Goal: Navigation & Orientation: Find specific page/section

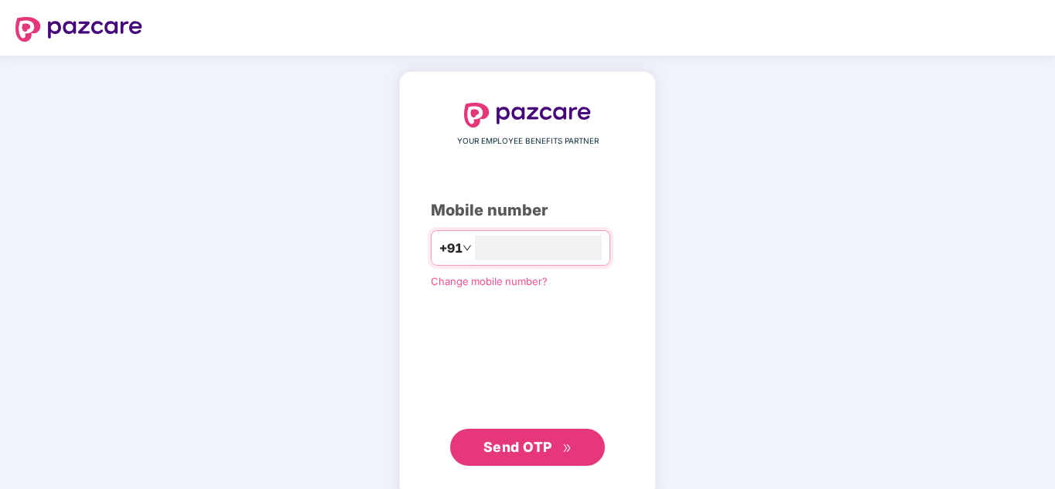
type input "**********"
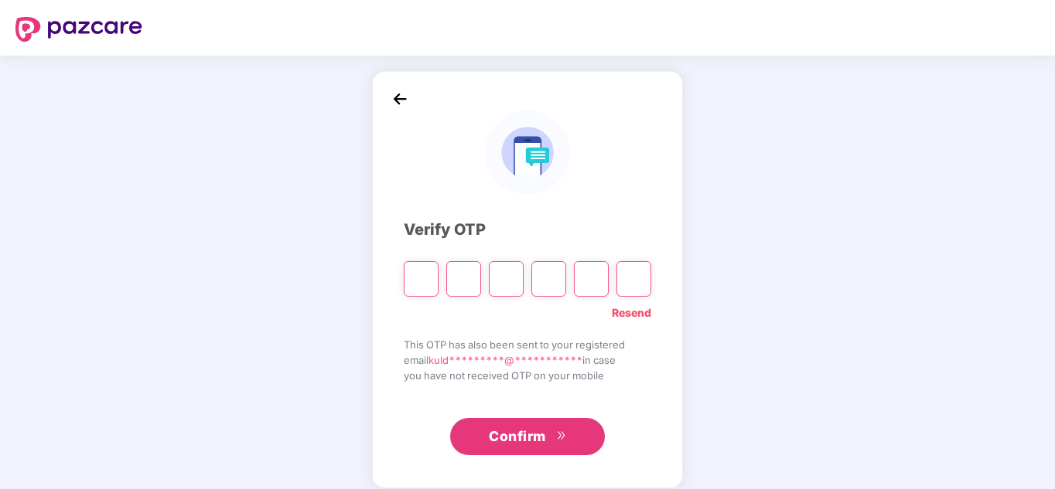
type input "*"
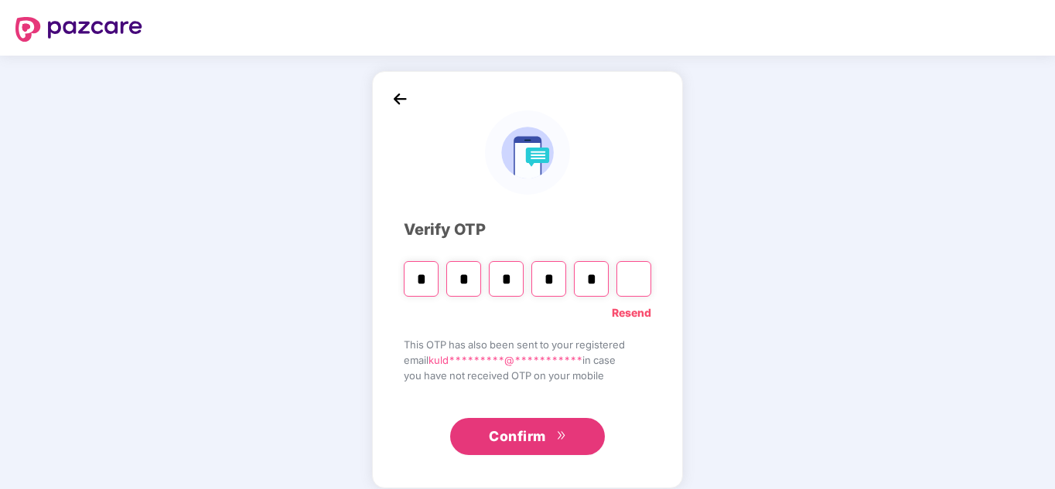
type input "*"
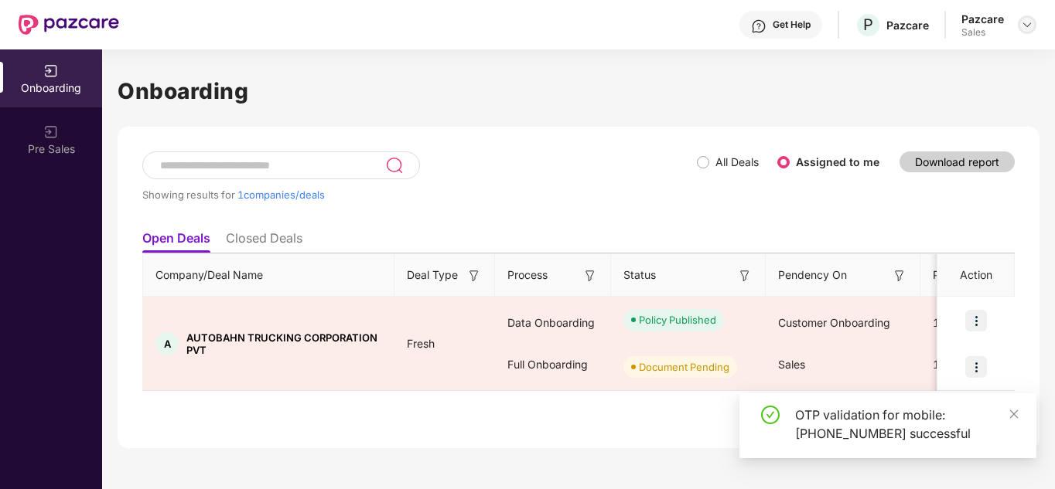
click at [1031, 20] on img at bounding box center [1027, 25] width 12 height 12
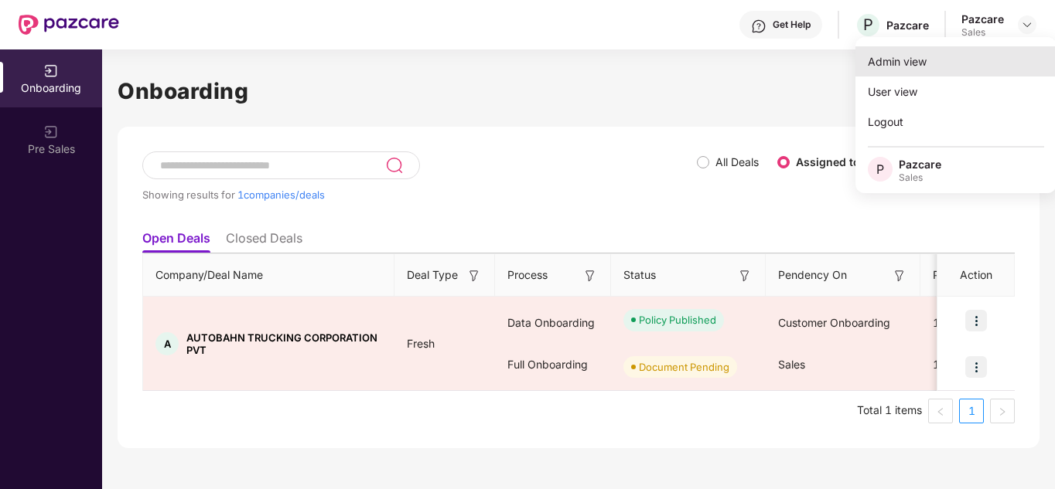
click at [890, 74] on div "Admin view" at bounding box center [955, 61] width 201 height 30
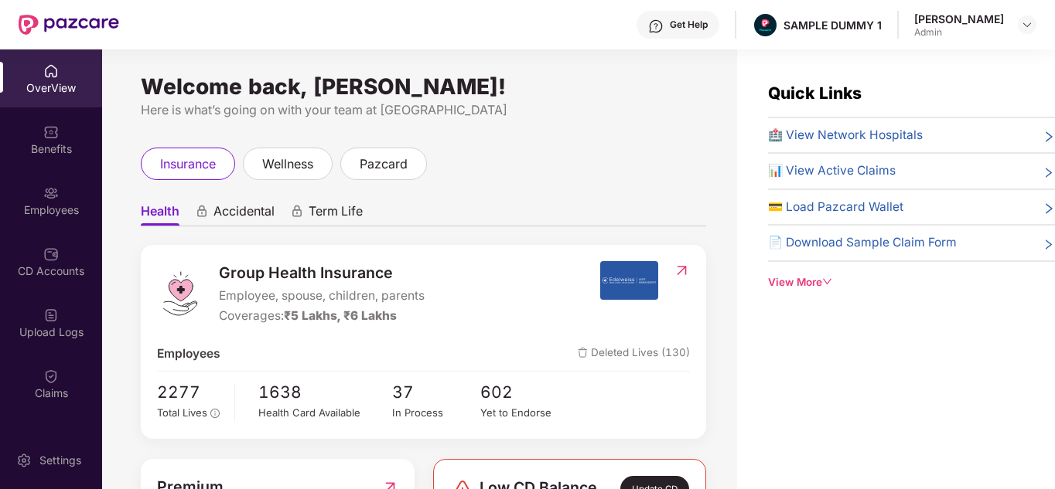
click at [683, 21] on div "Get Help" at bounding box center [689, 25] width 38 height 12
click at [520, 171] on div "insurance wellness pazcard" at bounding box center [423, 164] width 565 height 32
click at [336, 209] on span "Term Life" at bounding box center [336, 214] width 54 height 22
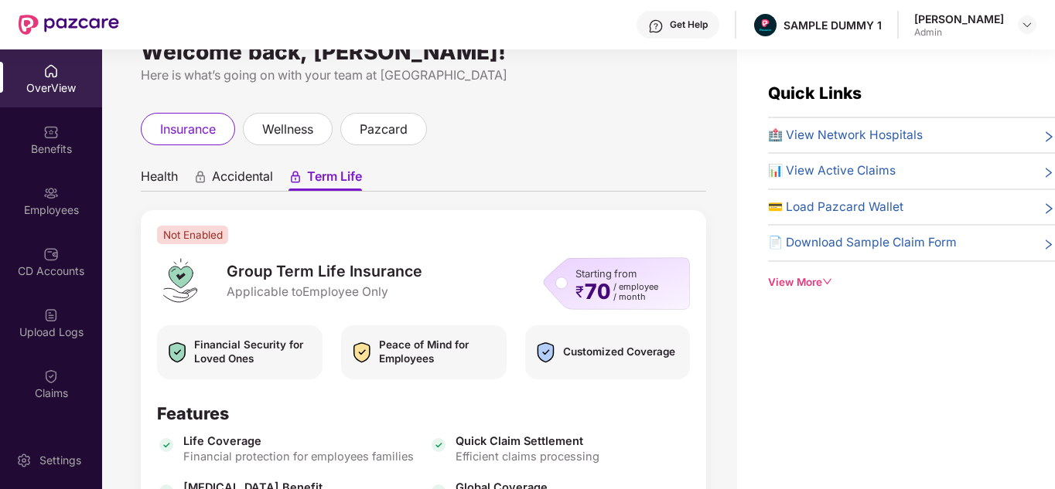
scroll to position [36, 0]
click at [1024, 22] on img at bounding box center [1027, 25] width 12 height 12
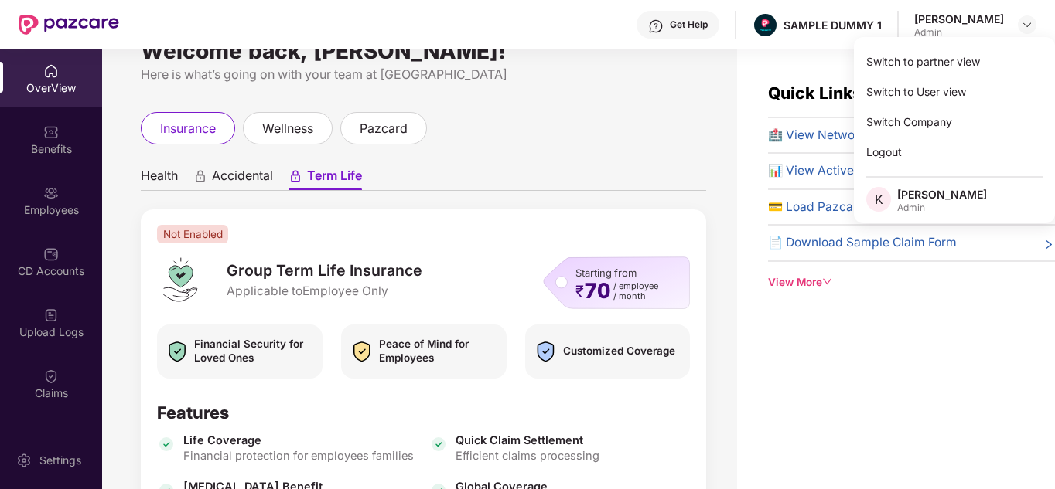
click at [576, 180] on ul "Health Accidental Term Life" at bounding box center [423, 175] width 565 height 31
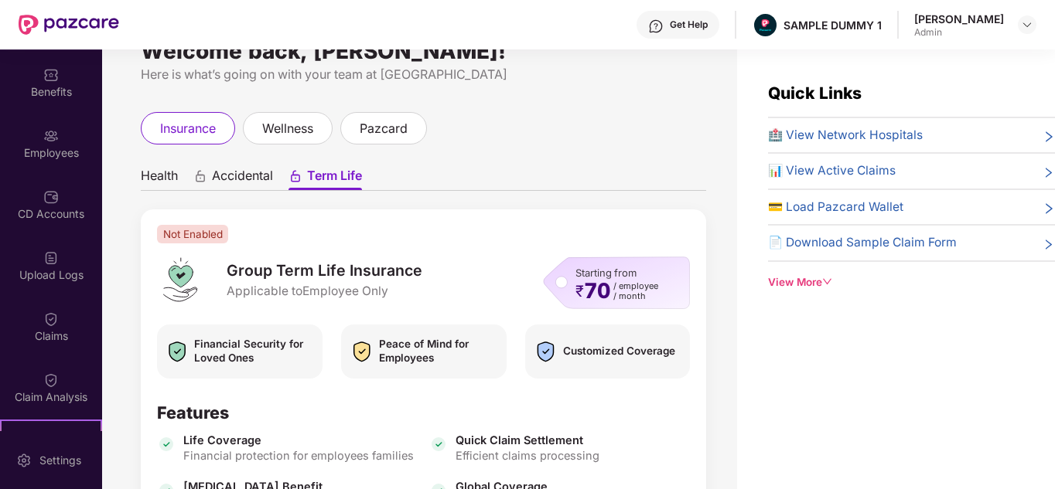
scroll to position [5, 0]
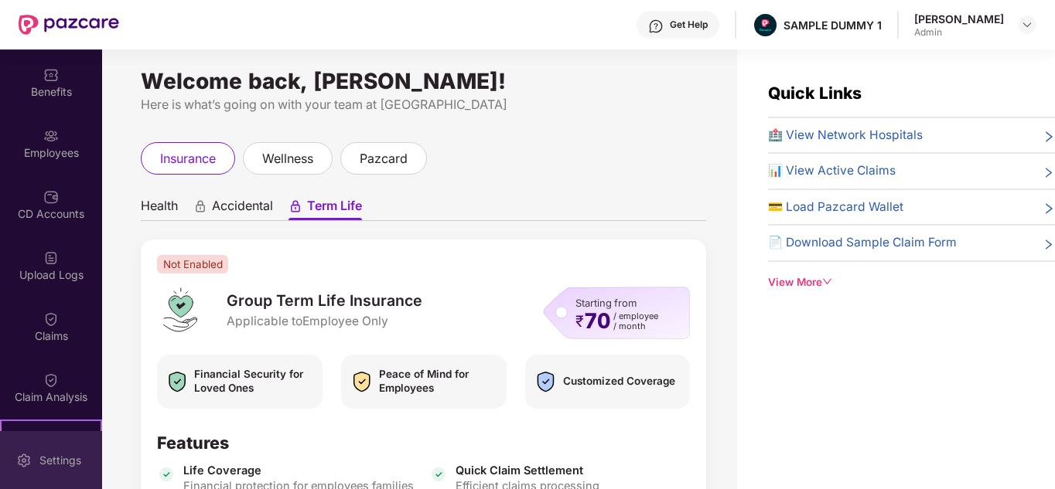
click at [40, 462] on div "Settings" at bounding box center [60, 460] width 51 height 15
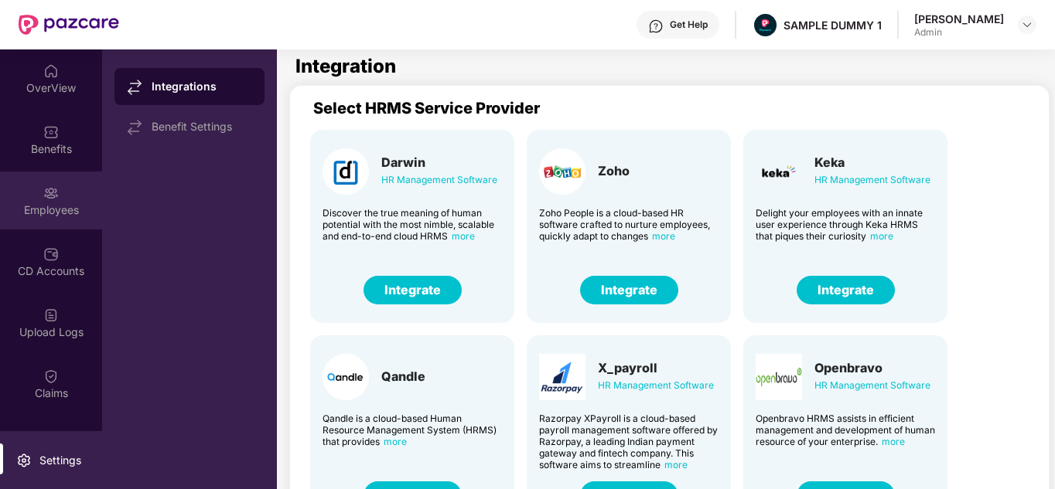
click at [32, 173] on div "Employees" at bounding box center [51, 201] width 102 height 58
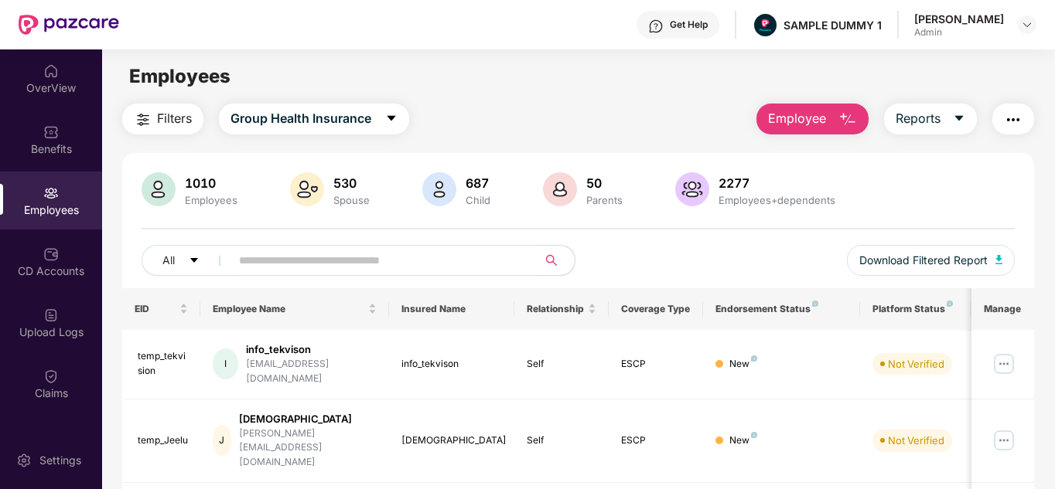
click at [812, 129] on button "Employee" at bounding box center [812, 119] width 112 height 31
click at [708, 119] on div "Filters Group Health Insurance Employee Reports" at bounding box center [578, 119] width 912 height 31
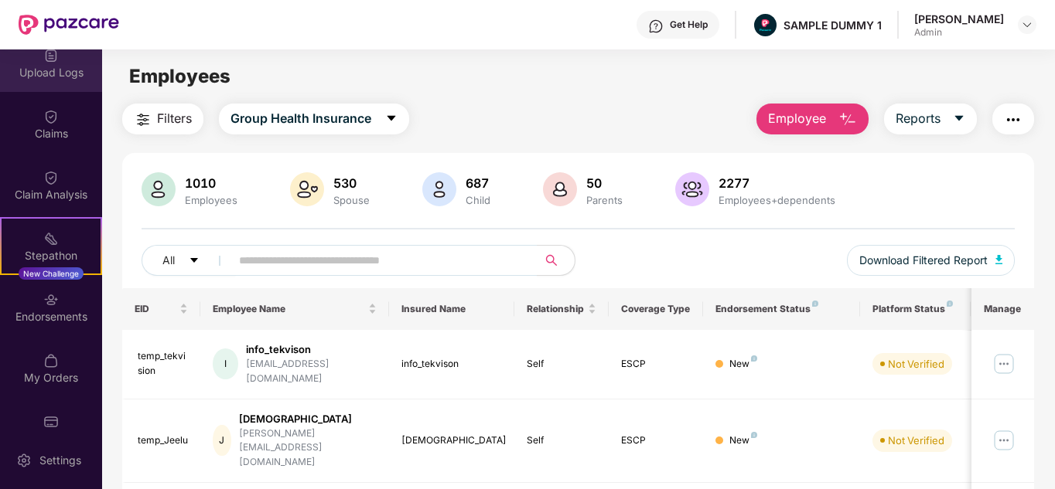
scroll to position [267, 0]
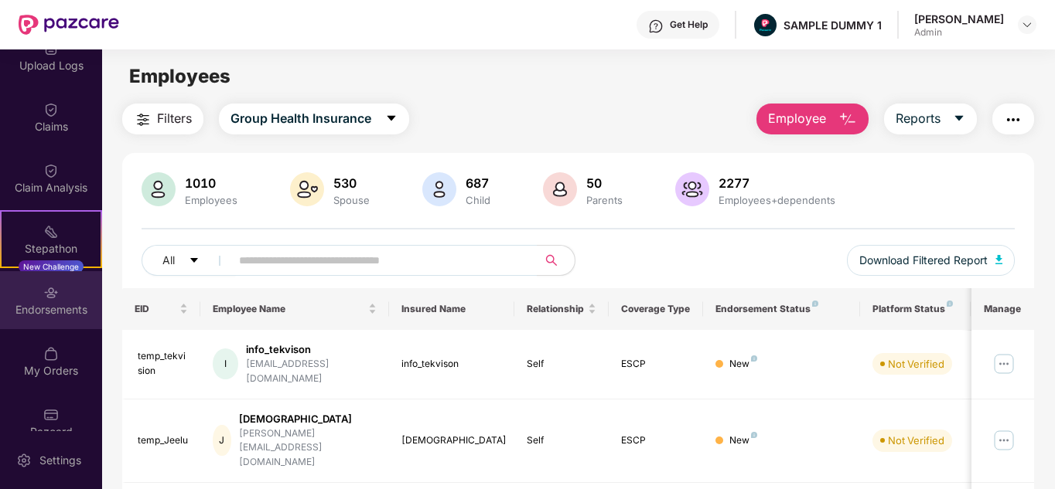
click at [63, 295] on div "Endorsements" at bounding box center [51, 300] width 102 height 58
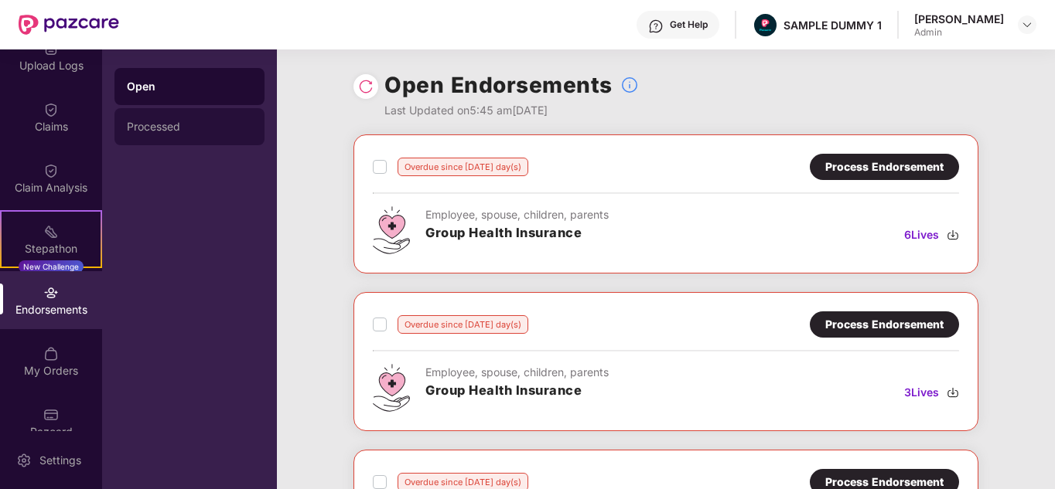
click at [193, 117] on div "Processed" at bounding box center [189, 126] width 150 height 37
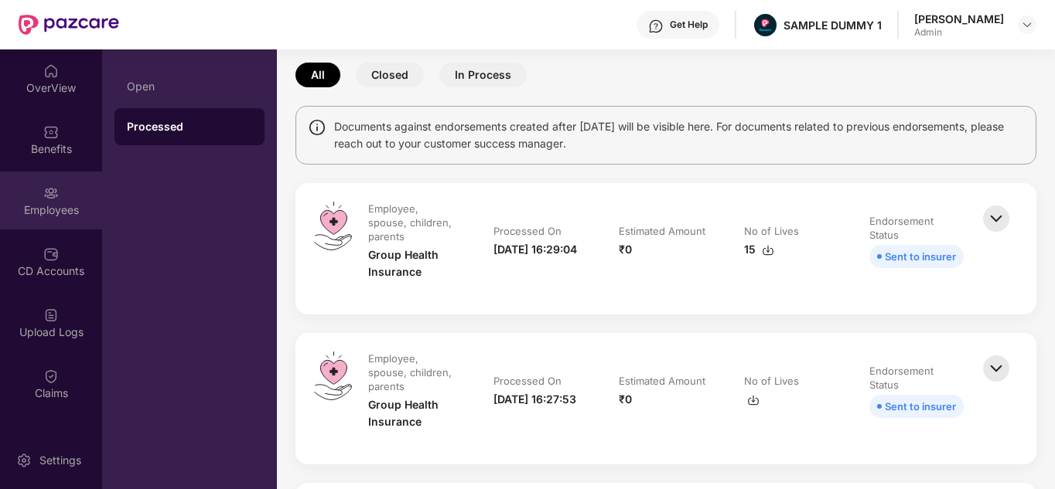
click at [43, 196] on img at bounding box center [50, 193] width 15 height 15
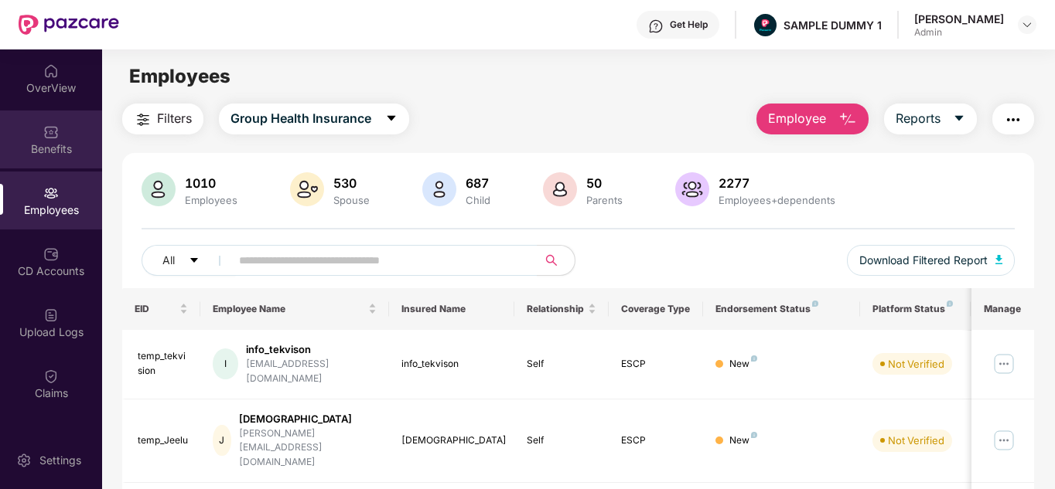
click at [60, 145] on div "Benefits" at bounding box center [51, 148] width 102 height 15
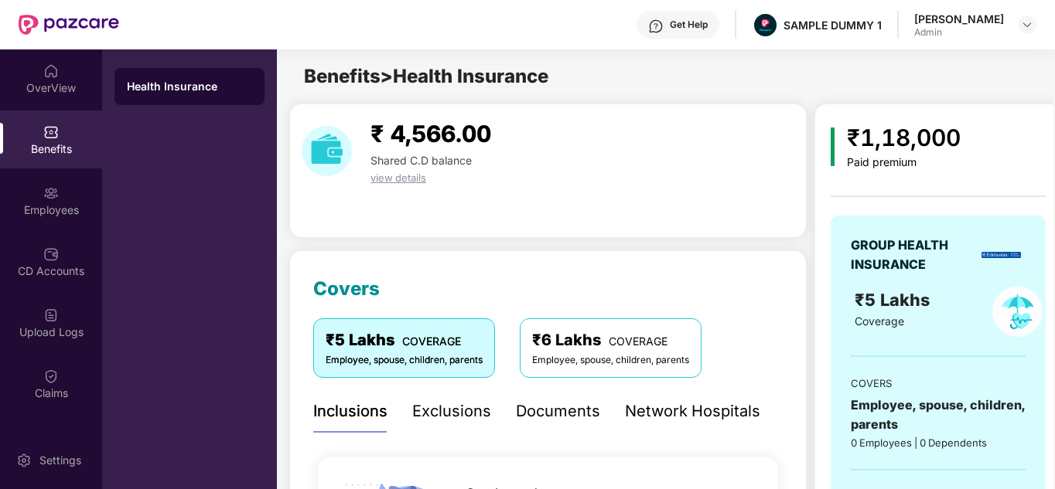
click at [694, 30] on div "Get Help" at bounding box center [689, 25] width 38 height 12
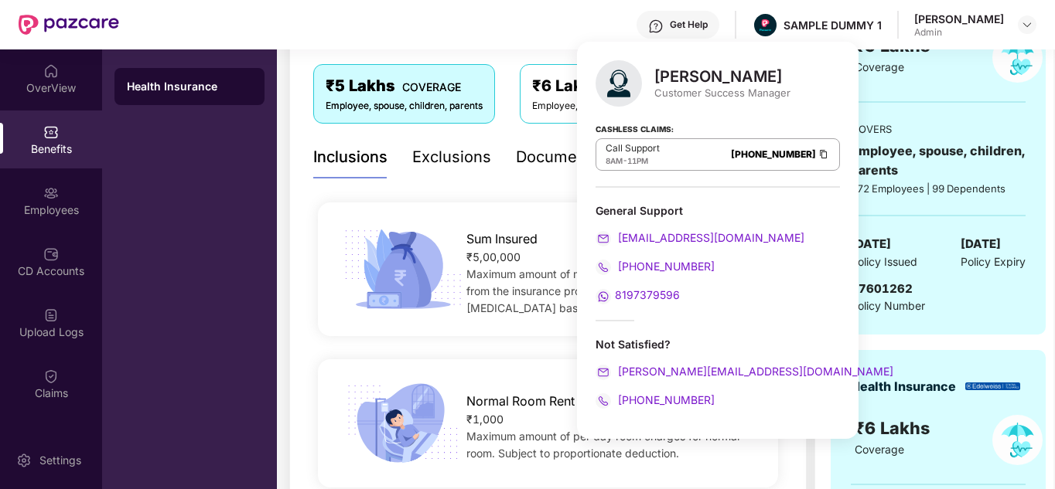
scroll to position [255, 0]
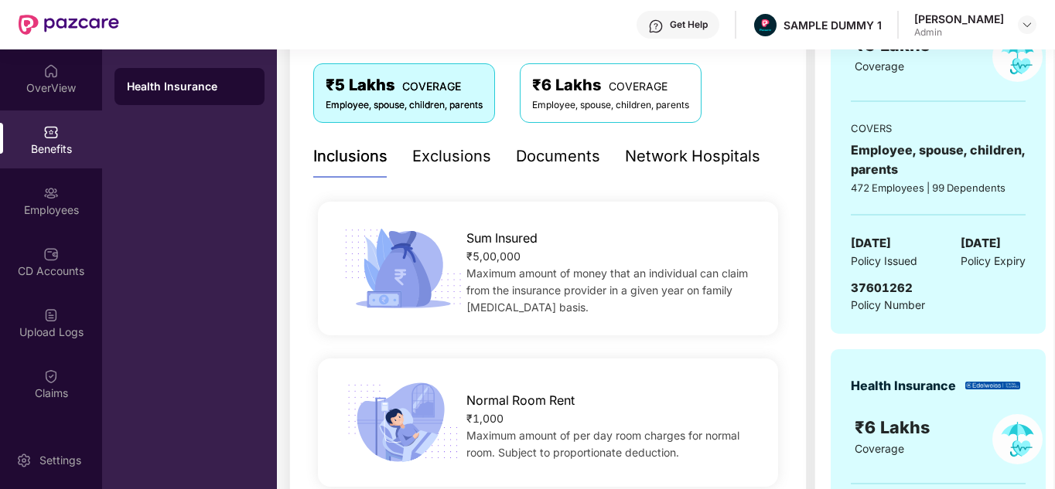
click at [557, 159] on div "Documents" at bounding box center [558, 157] width 84 height 24
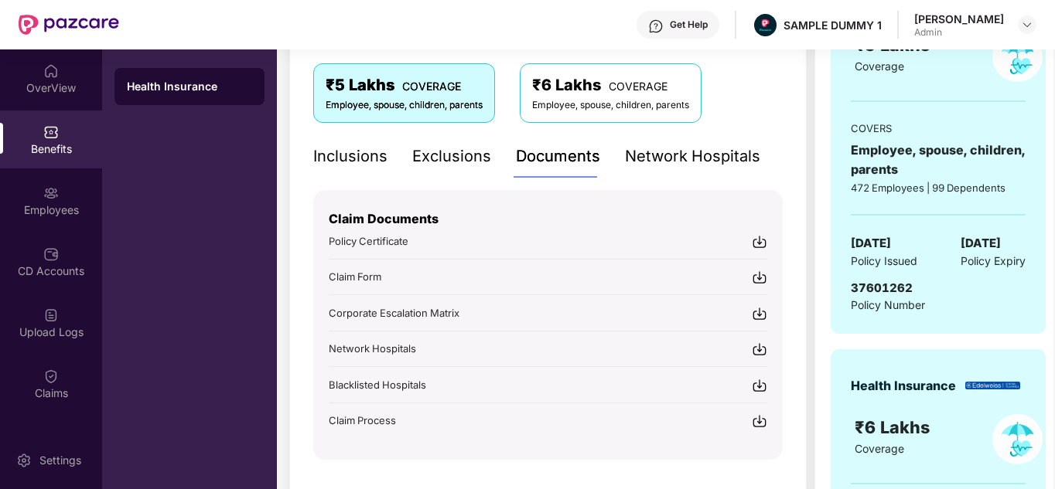
click at [418, 313] on span "Corporate Escalation Matrix" at bounding box center [394, 313] width 131 height 12
click at [53, 245] on div at bounding box center [50, 252] width 15 height 15
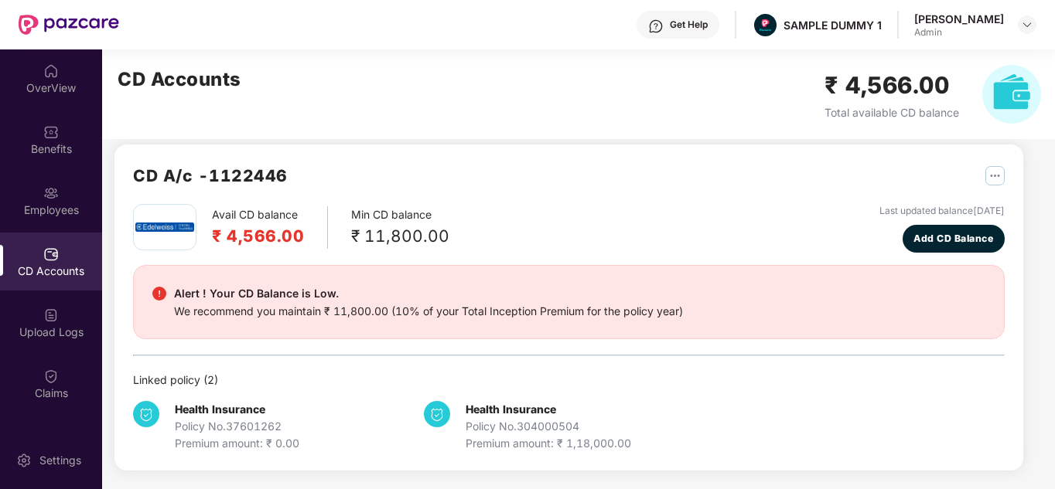
scroll to position [13, 0]
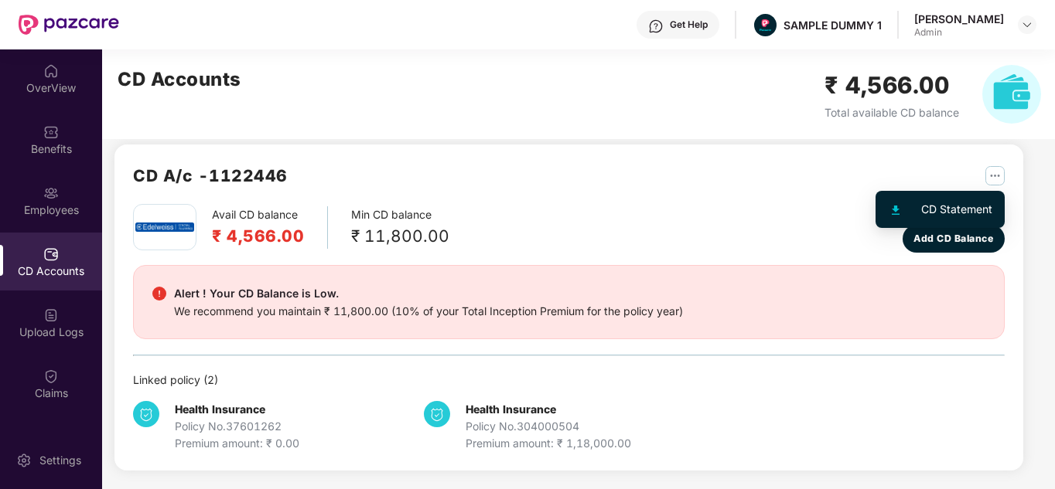
click at [1000, 180] on img "button" at bounding box center [994, 175] width 19 height 19
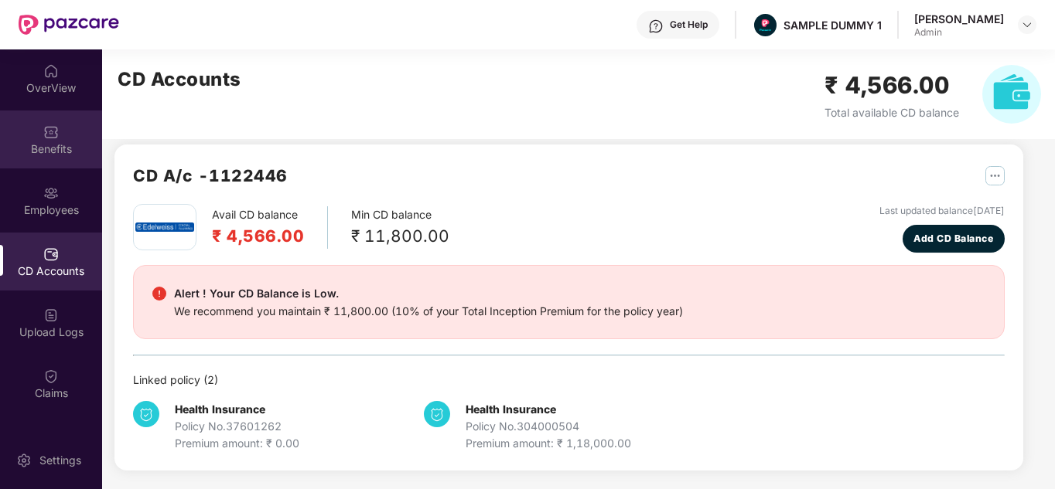
click at [66, 150] on div "Benefits" at bounding box center [51, 148] width 102 height 15
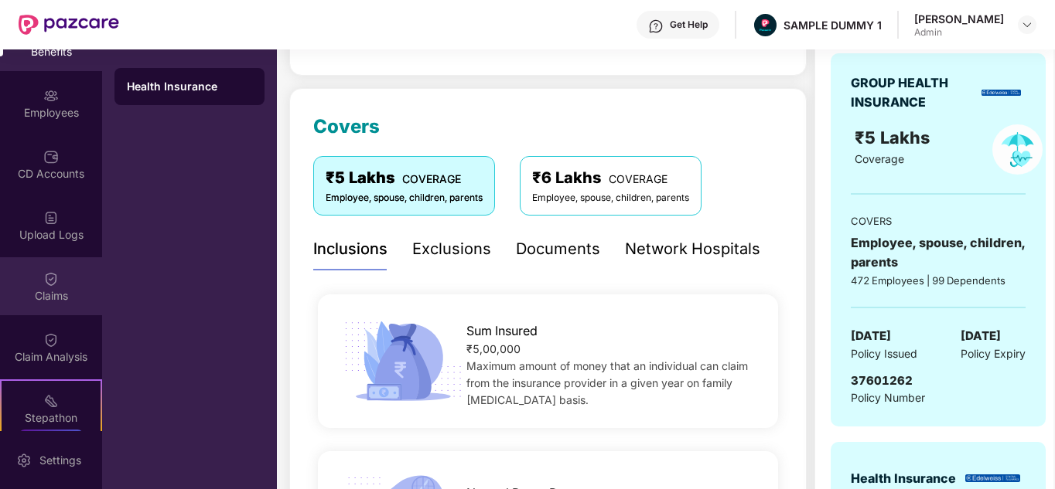
scroll to position [101, 0]
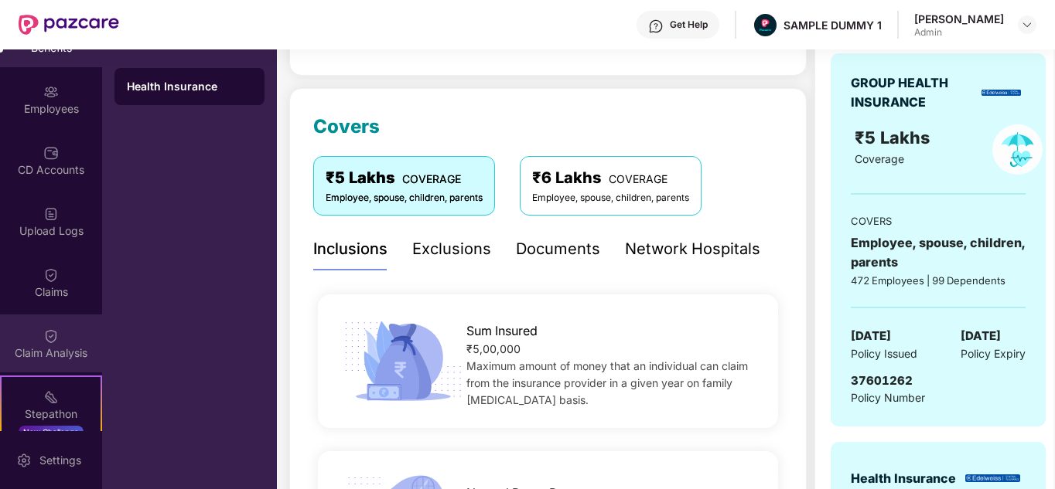
click at [49, 342] on img at bounding box center [50, 336] width 15 height 15
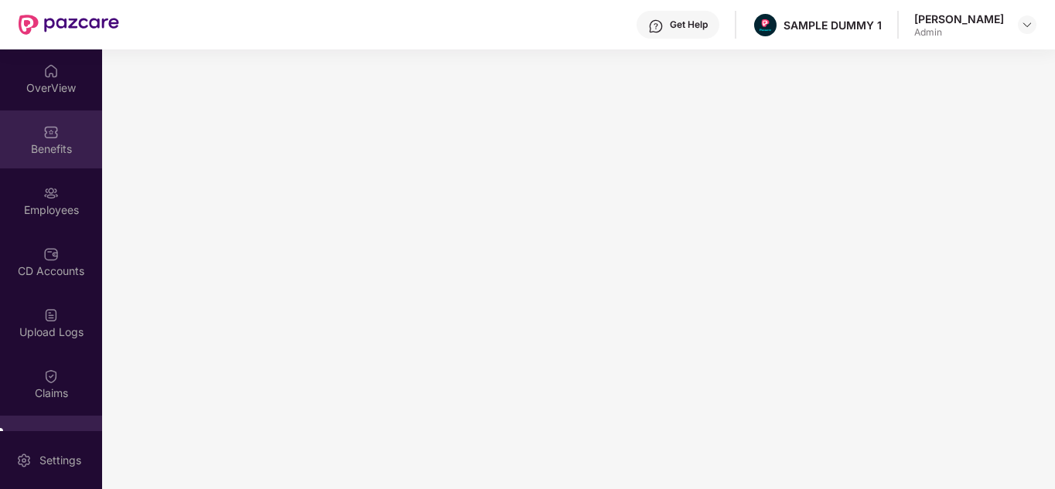
click at [52, 143] on div "Benefits" at bounding box center [51, 148] width 102 height 15
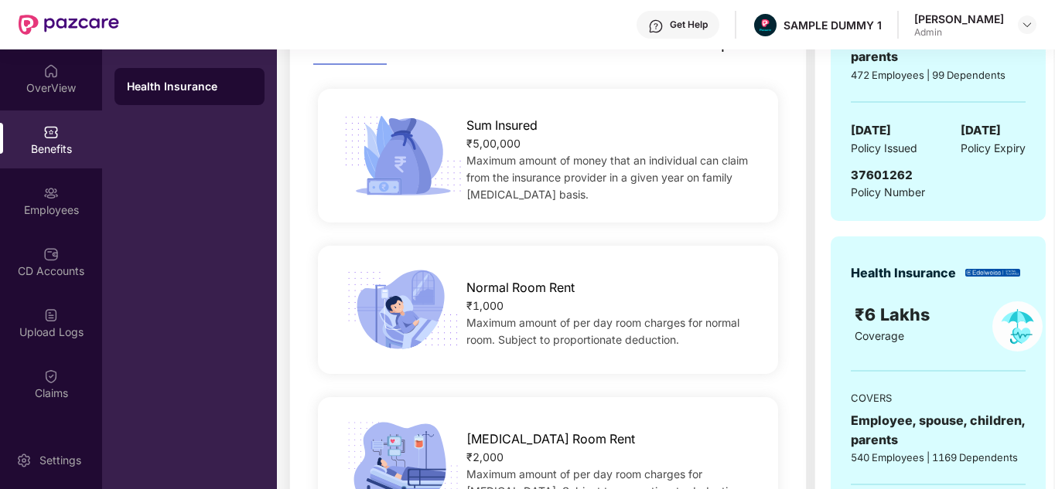
scroll to position [149, 0]
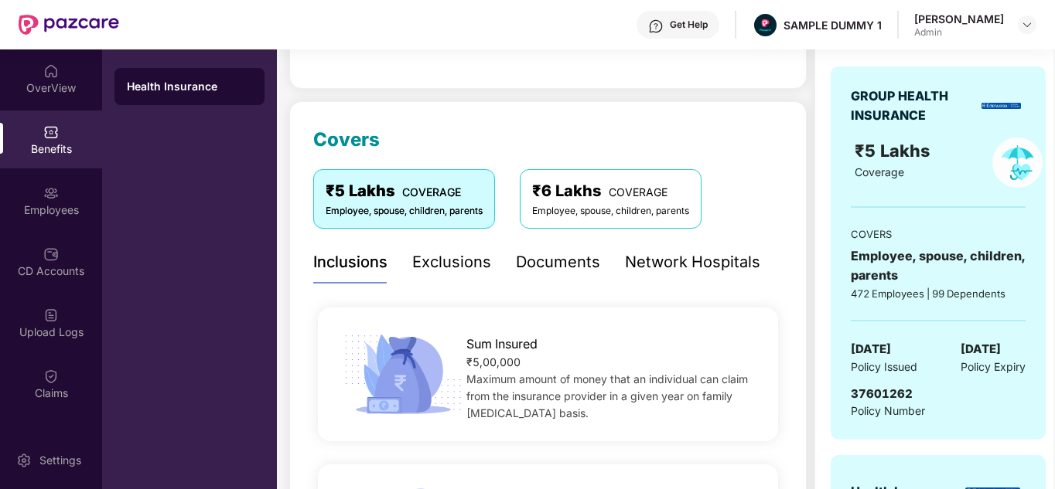
click at [472, 256] on div "Exclusions" at bounding box center [451, 263] width 79 height 24
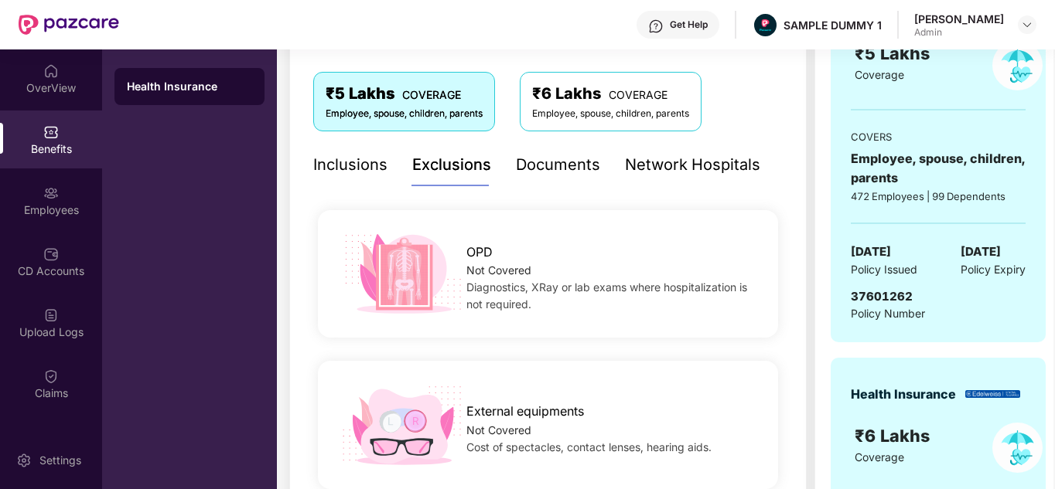
scroll to position [246, 0]
click at [552, 155] on div "Documents" at bounding box center [558, 166] width 84 height 24
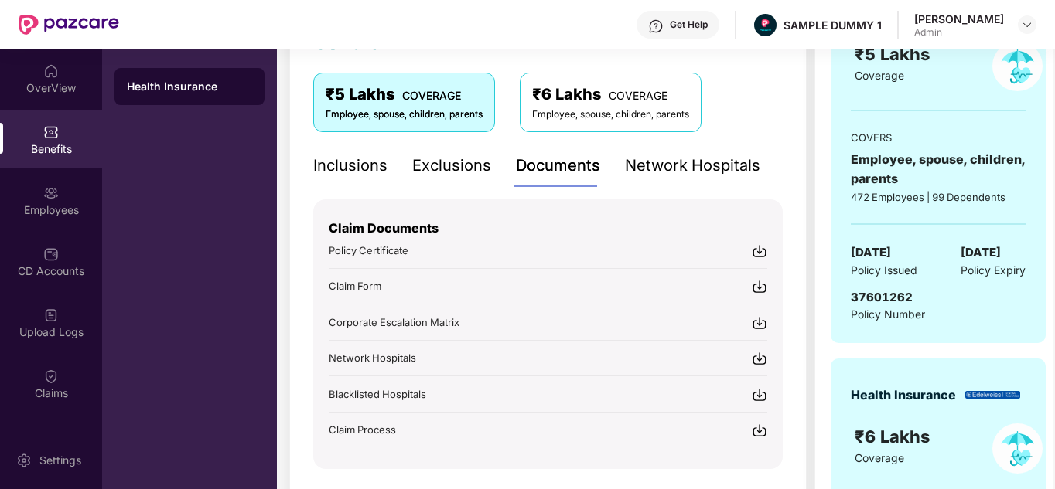
click at [708, 152] on div "Network Hospitals" at bounding box center [692, 166] width 135 height 43
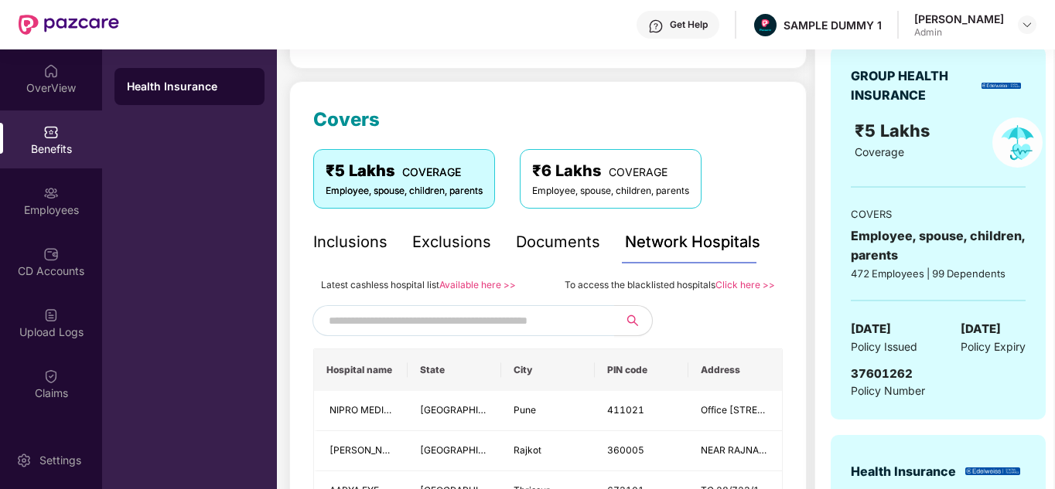
scroll to position [169, 0]
click at [44, 220] on div "Employees" at bounding box center [51, 201] width 102 height 58
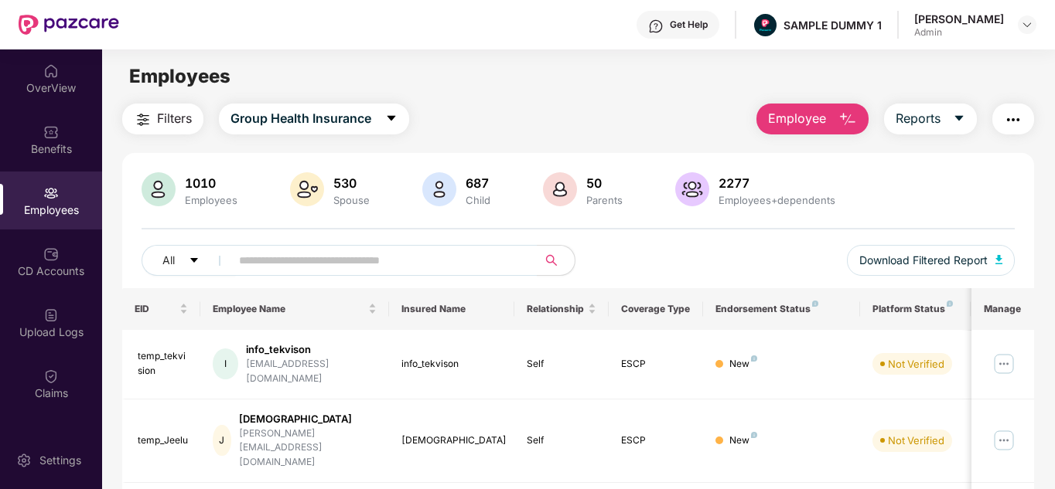
click at [846, 118] on img "button" at bounding box center [847, 120] width 19 height 19
click at [698, 123] on div "Filters Group Health Insurance Employee Reports" at bounding box center [578, 119] width 912 height 31
click at [913, 117] on span "Reports" at bounding box center [917, 118] width 45 height 19
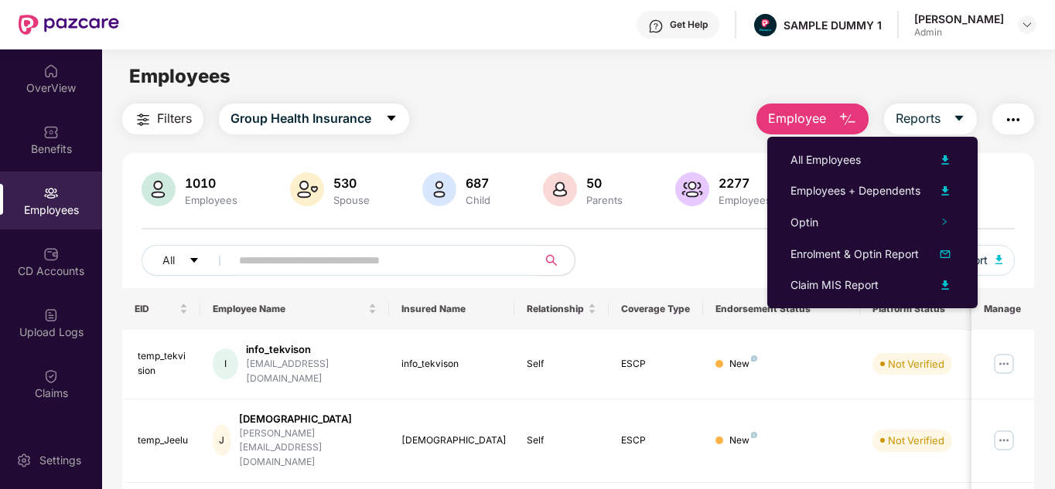
click at [817, 111] on span "Employee" at bounding box center [797, 118] width 58 height 19
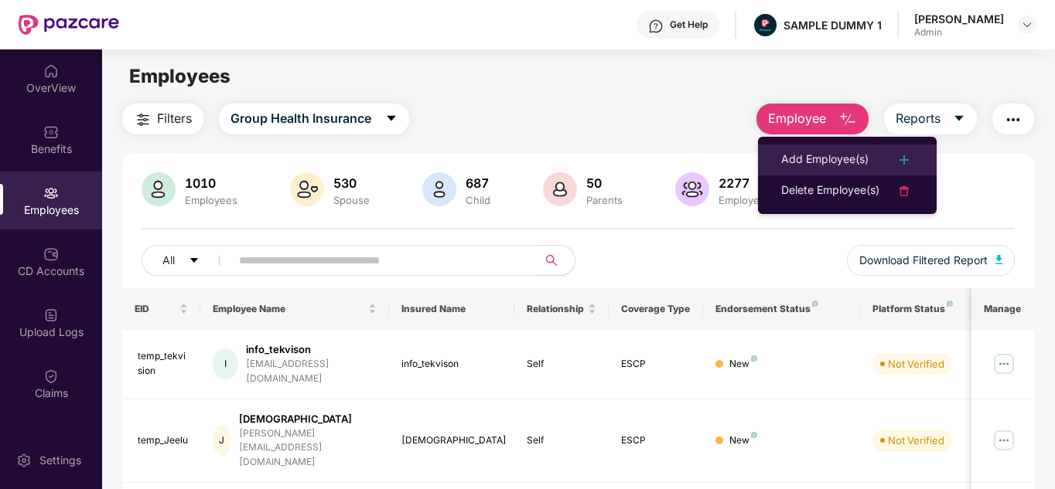
click at [831, 157] on div "Add Employee(s)" at bounding box center [824, 160] width 87 height 19
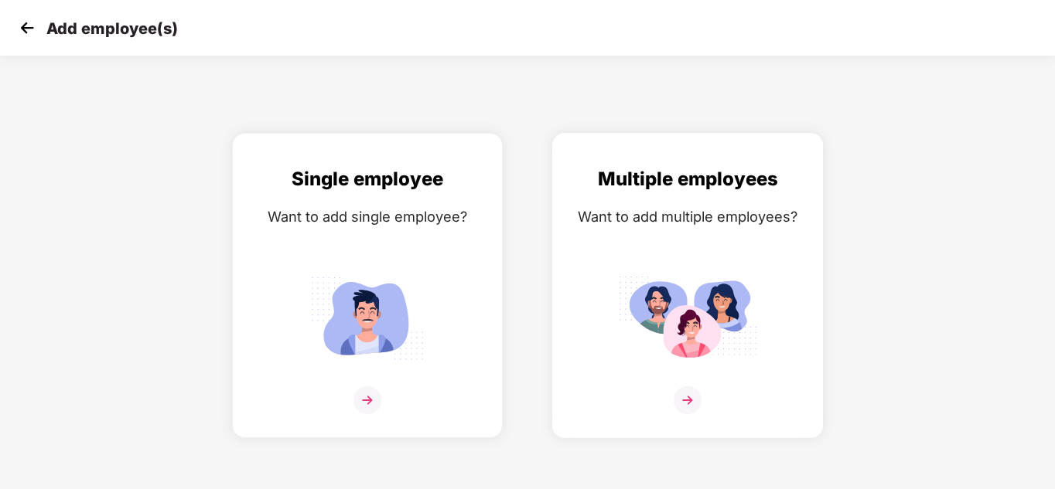
click at [687, 296] on img at bounding box center [687, 318] width 139 height 97
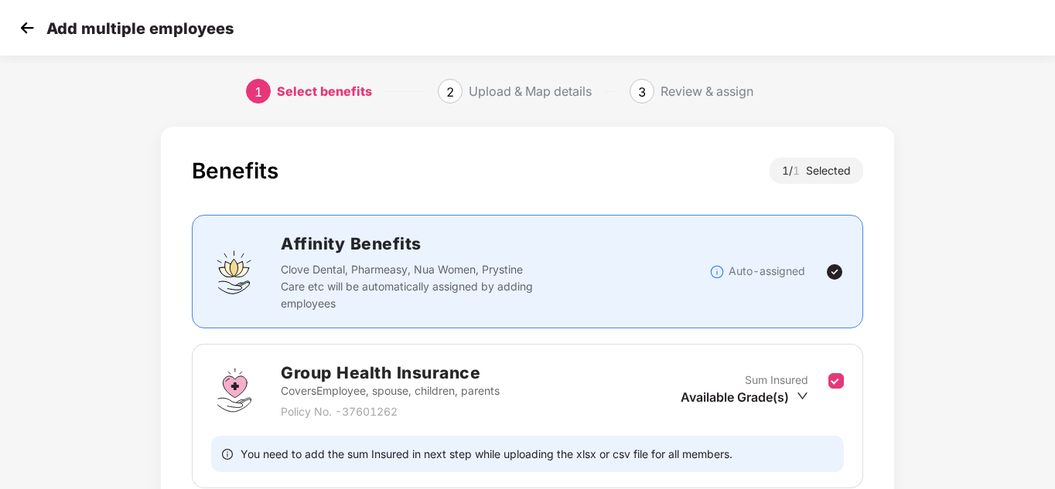
scroll to position [134, 0]
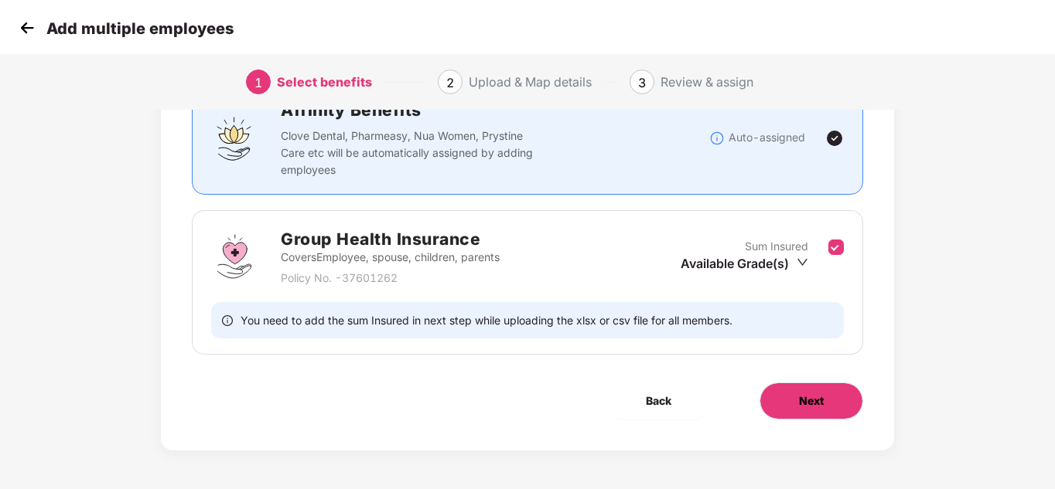
click at [799, 396] on span "Next" at bounding box center [811, 401] width 25 height 17
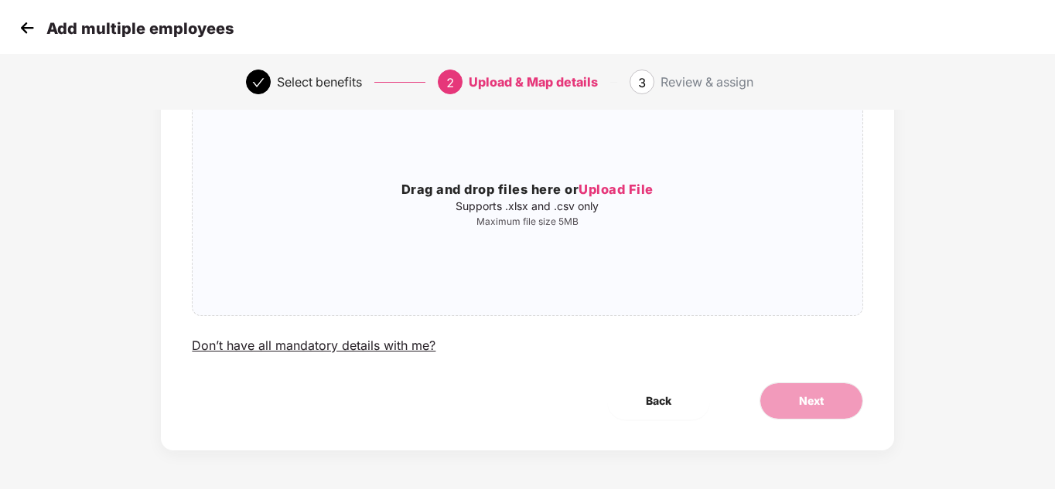
scroll to position [0, 0]
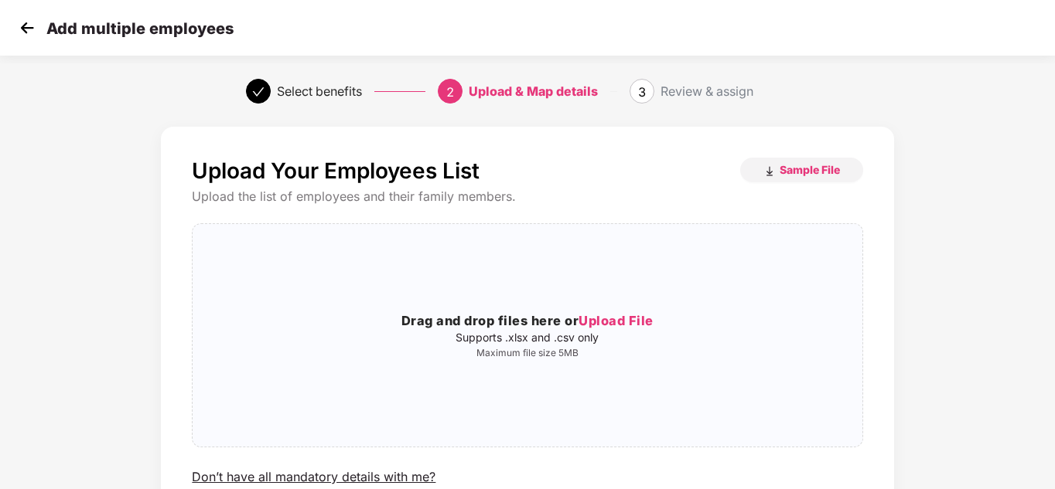
click at [24, 35] on img at bounding box center [26, 27] width 23 height 23
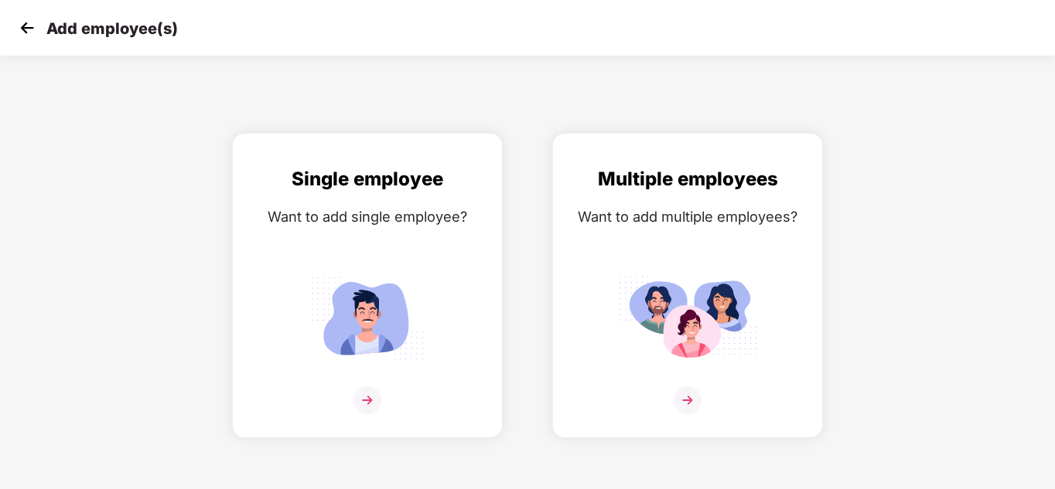
click at [24, 35] on img at bounding box center [26, 27] width 23 height 23
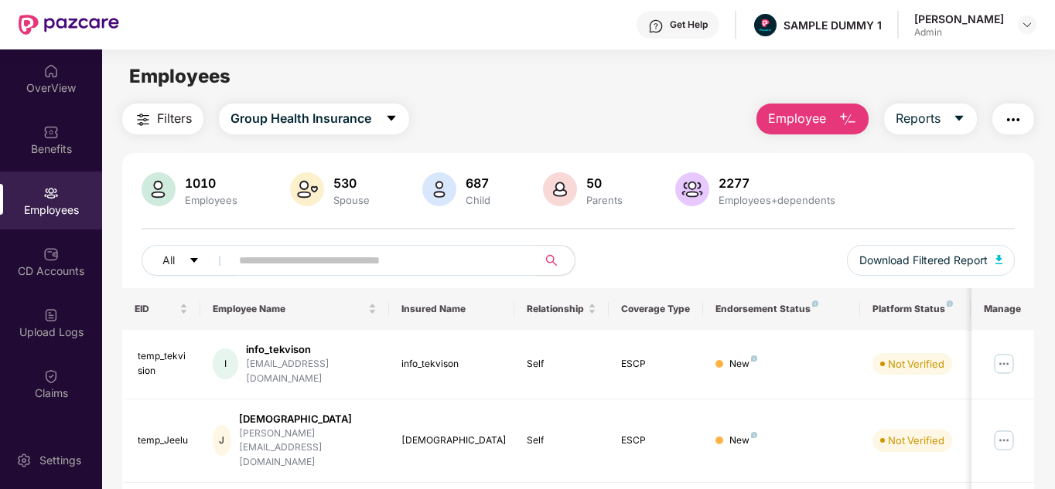
click at [1006, 117] on img "button" at bounding box center [1013, 120] width 19 height 19
click at [640, 108] on div "Filters Group Health Insurance Employee Reports" at bounding box center [578, 119] width 912 height 31
click at [186, 131] on button "Filters" at bounding box center [162, 119] width 81 height 31
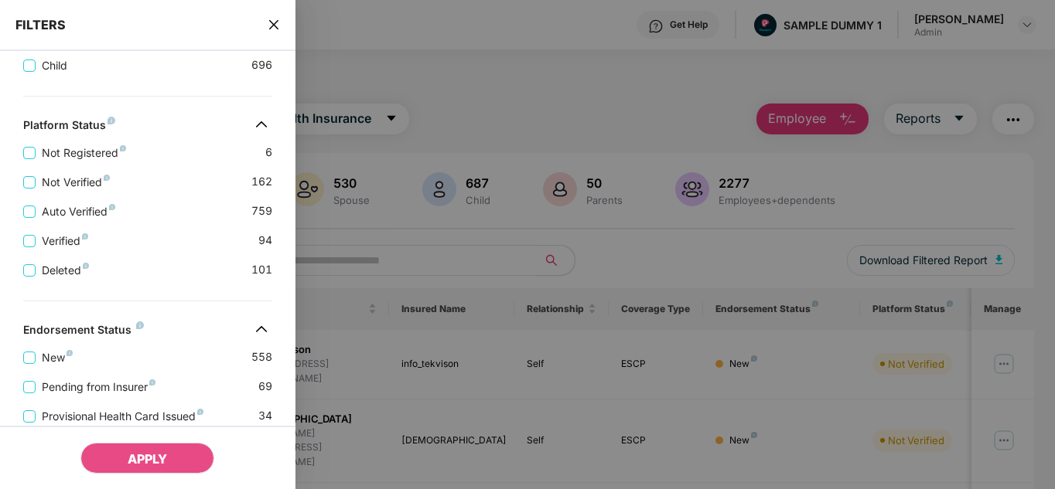
scroll to position [439, 0]
click at [48, 268] on span "Deleted" at bounding box center [66, 269] width 60 height 17
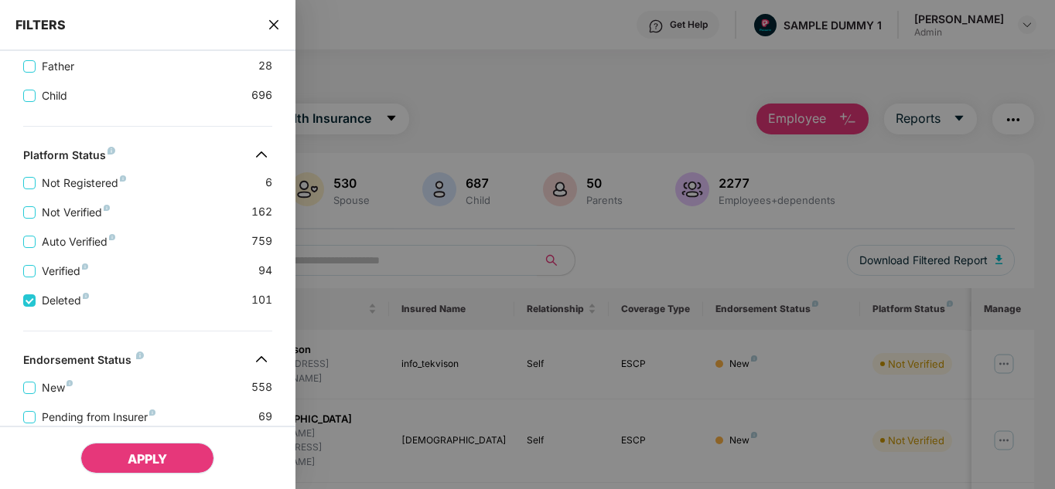
click at [153, 466] on span "APPLY" at bounding box center [147, 459] width 39 height 15
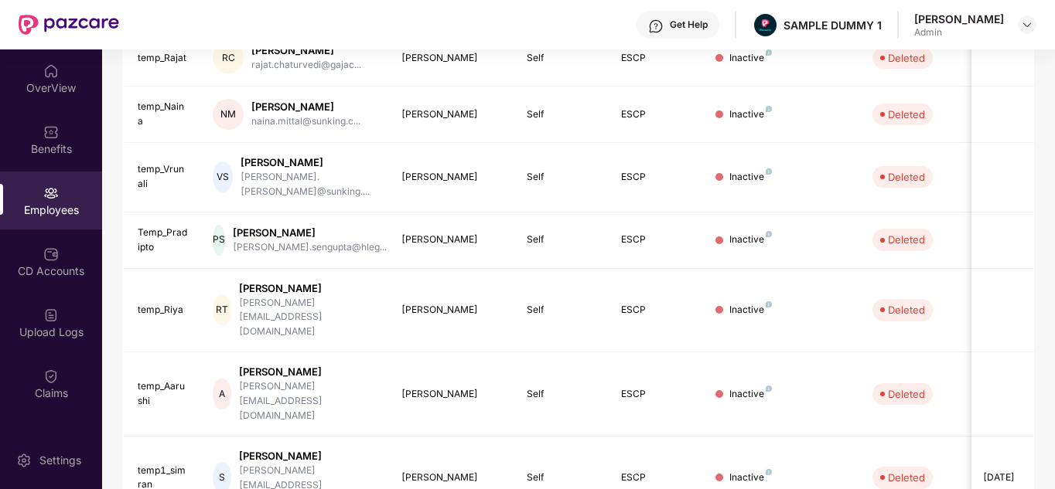
scroll to position [0, 0]
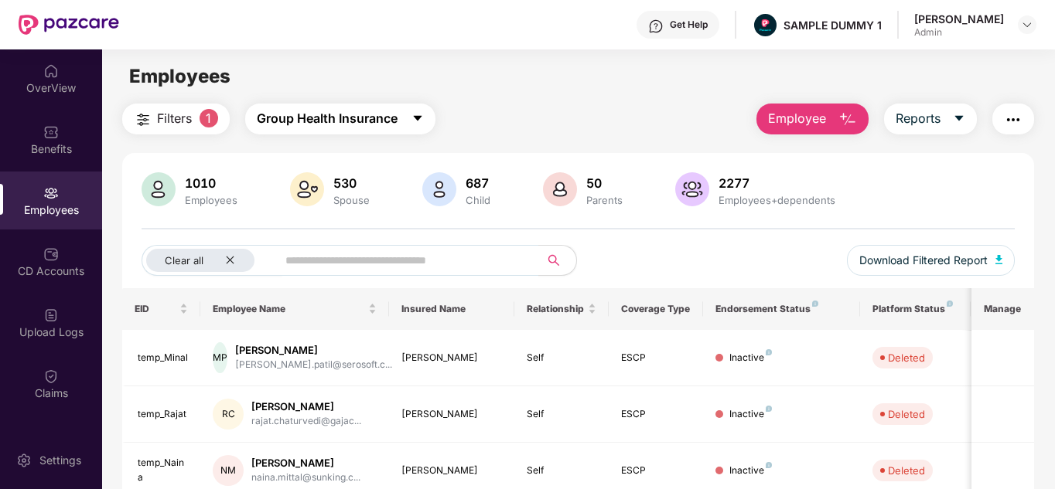
click at [352, 118] on span "Group Health Insurance" at bounding box center [327, 118] width 141 height 19
click at [487, 132] on div "Filters 1 Group Health Insurance Employee Reports" at bounding box center [578, 119] width 912 height 31
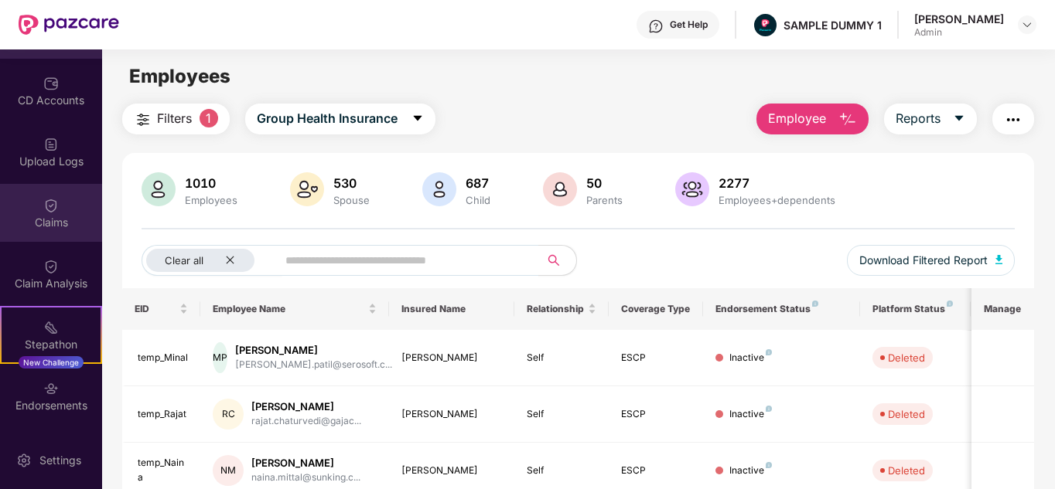
scroll to position [171, 0]
click at [47, 228] on div "Claims" at bounding box center [51, 222] width 102 height 15
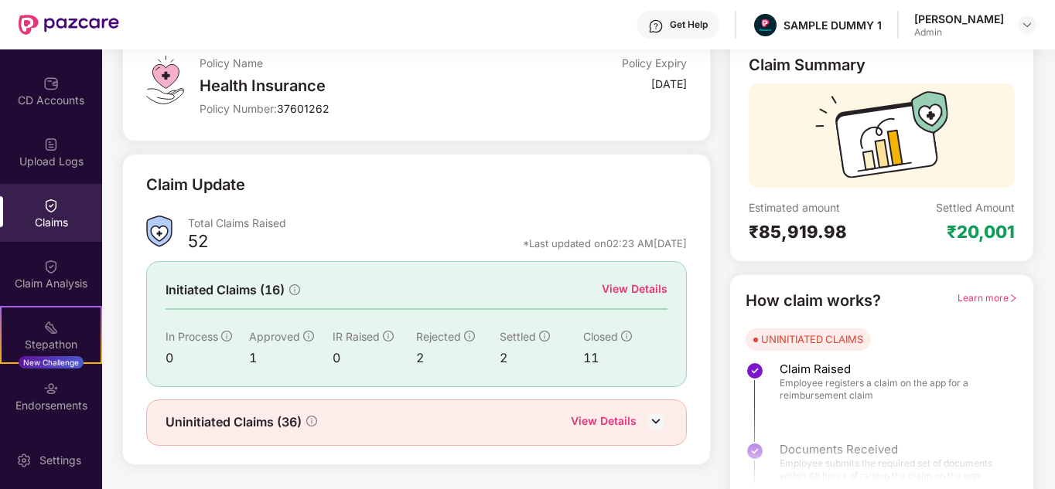
scroll to position [101, 0]
click at [617, 285] on div "View Details" at bounding box center [635, 288] width 66 height 17
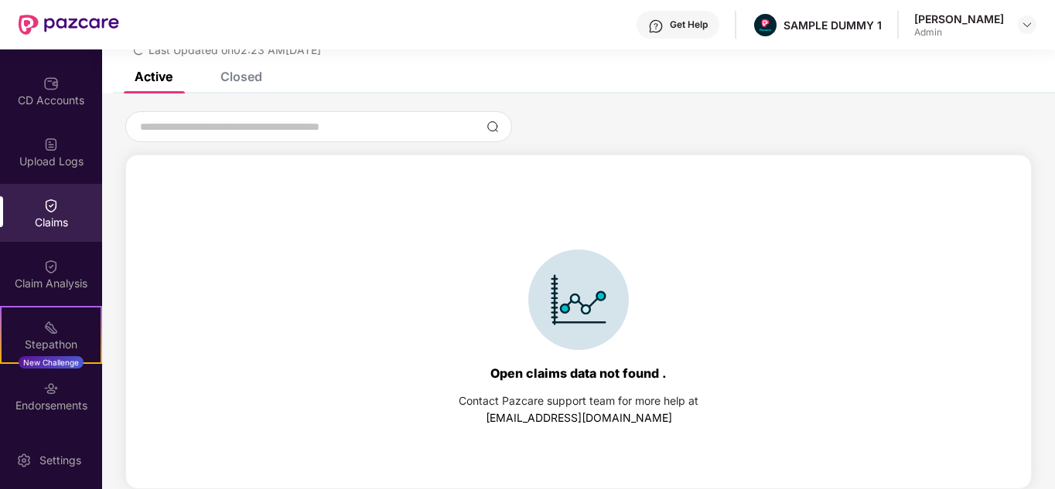
scroll to position [27, 0]
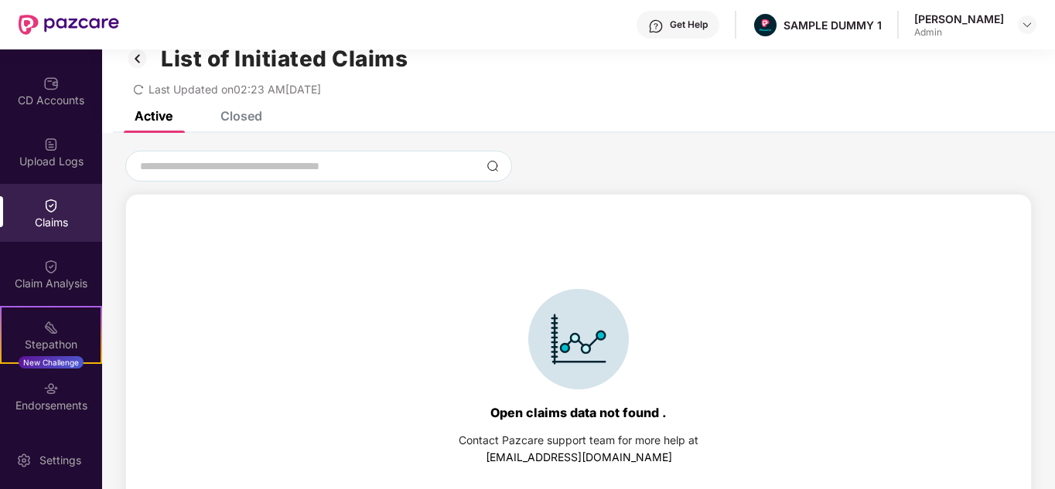
click at [253, 113] on div "Closed" at bounding box center [241, 115] width 42 height 15
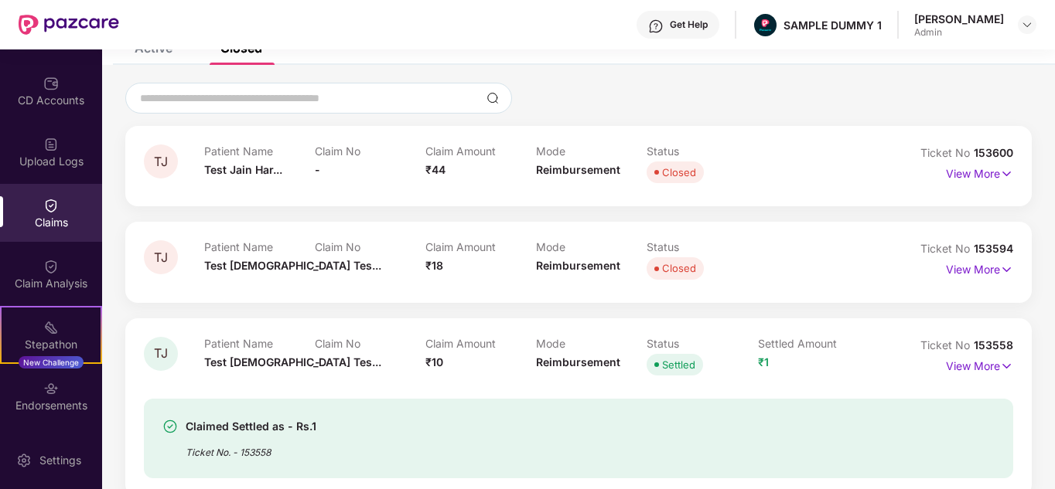
scroll to position [96, 0]
click at [965, 175] on p "View More" at bounding box center [979, 171] width 67 height 21
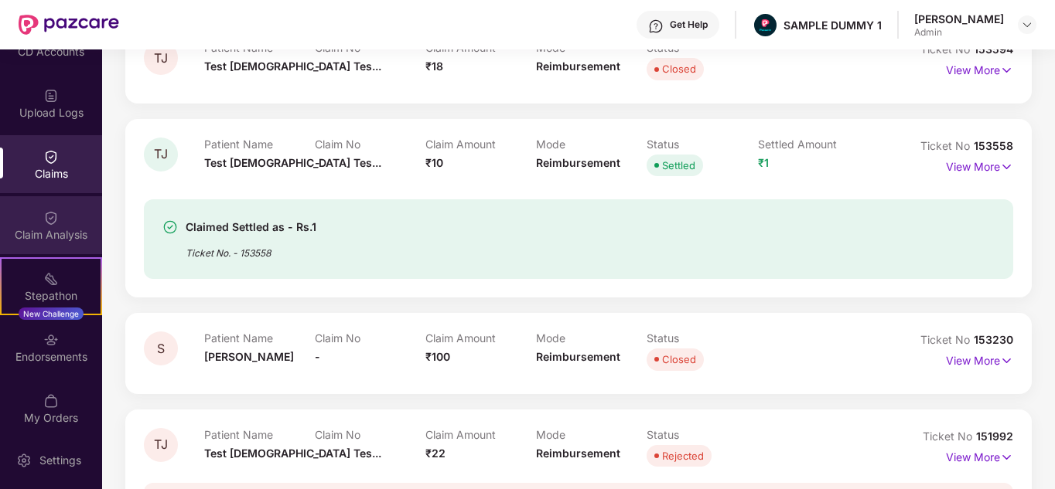
scroll to position [220, 0]
click at [55, 237] on div "Claim Analysis" at bounding box center [51, 234] width 102 height 15
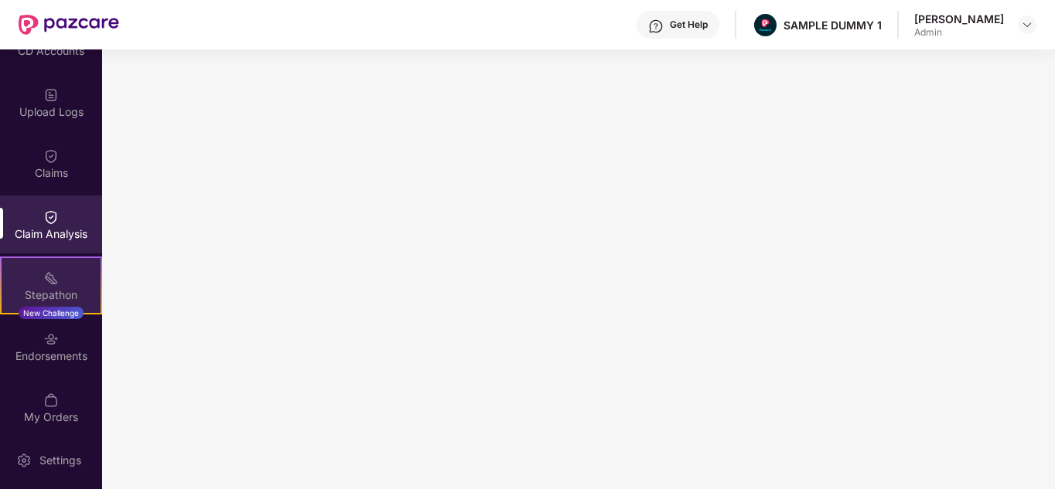
click at [73, 283] on div "Stepathon New Challenge" at bounding box center [51, 286] width 102 height 58
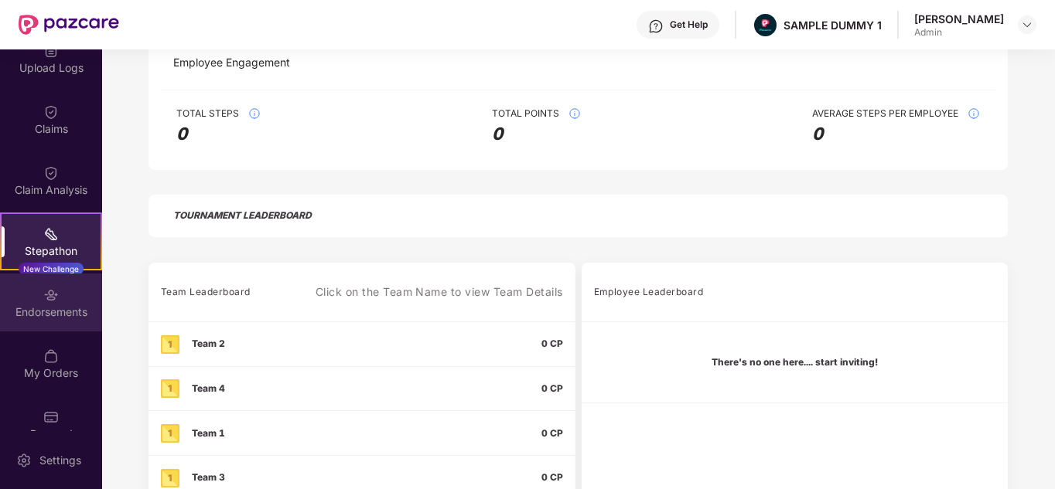
scroll to position [265, 0]
click at [1025, 26] on img at bounding box center [1027, 25] width 12 height 12
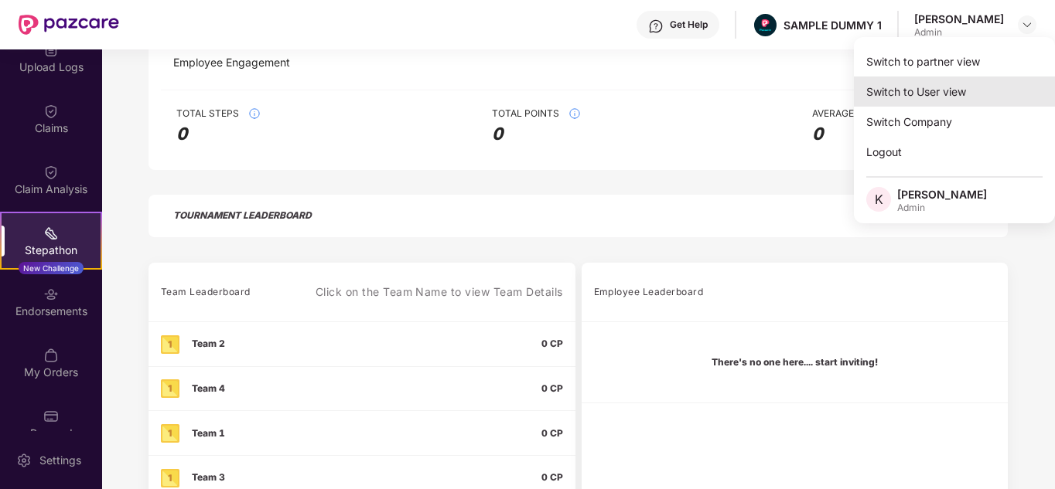
click at [927, 94] on div "Switch to User view" at bounding box center [954, 92] width 201 height 30
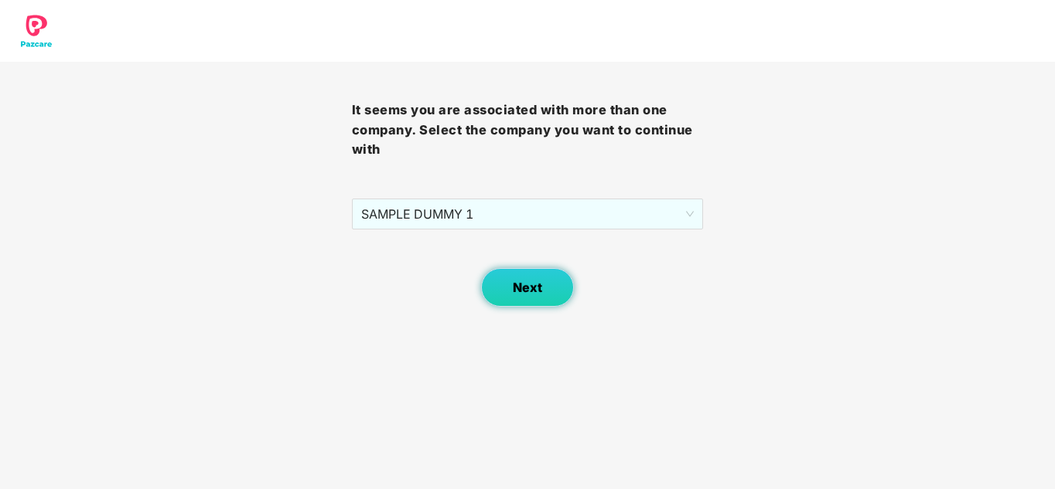
click at [534, 299] on button "Next" at bounding box center [527, 287] width 93 height 39
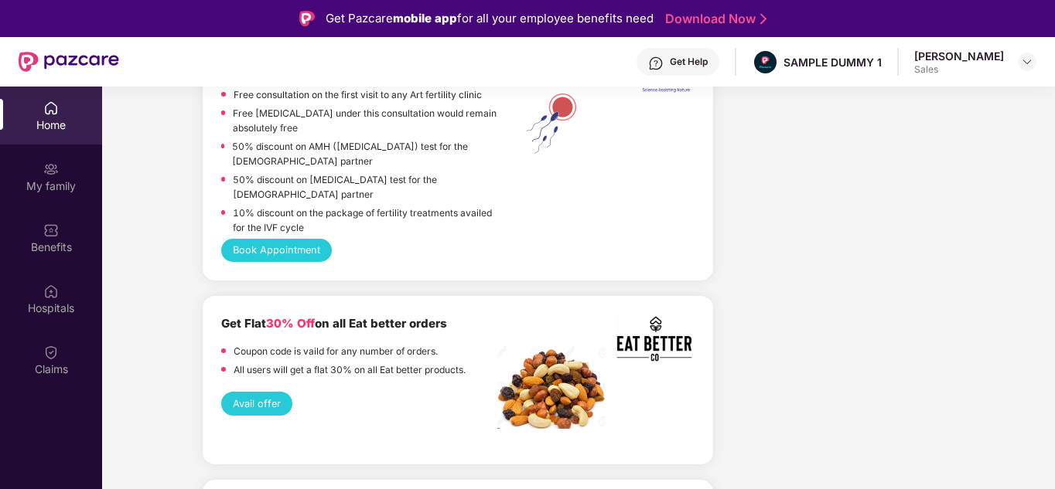
scroll to position [1729, 0]
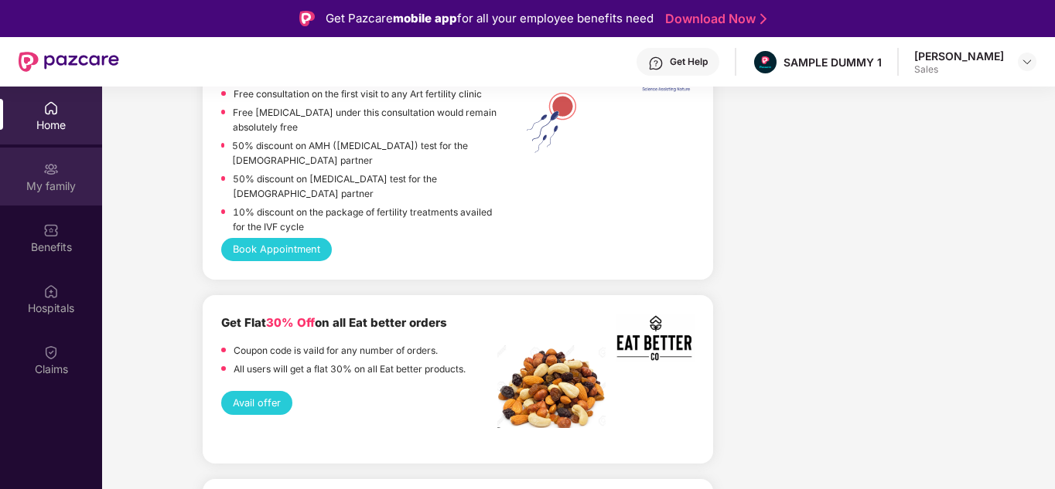
click at [74, 181] on div "My family" at bounding box center [51, 186] width 102 height 15
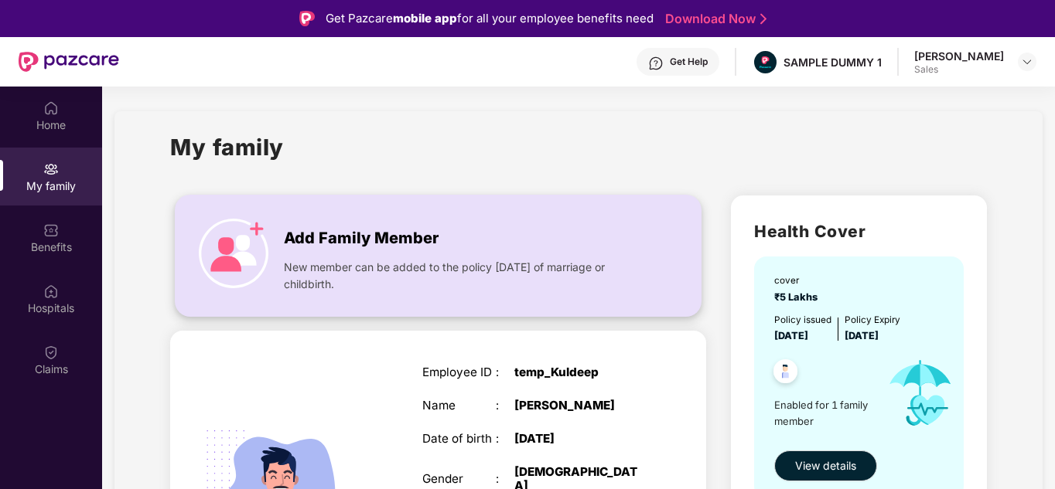
scroll to position [107, 0]
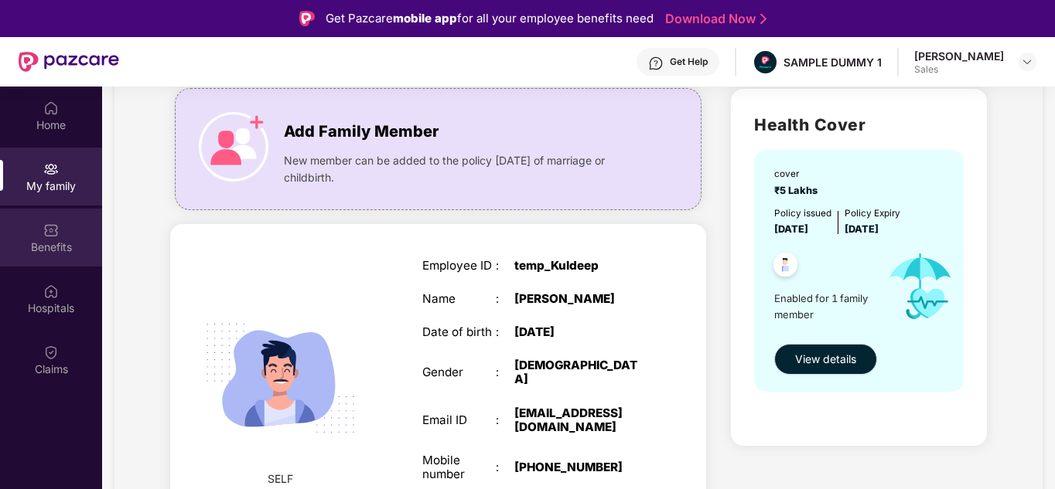
click at [65, 240] on div "Benefits" at bounding box center [51, 247] width 102 height 15
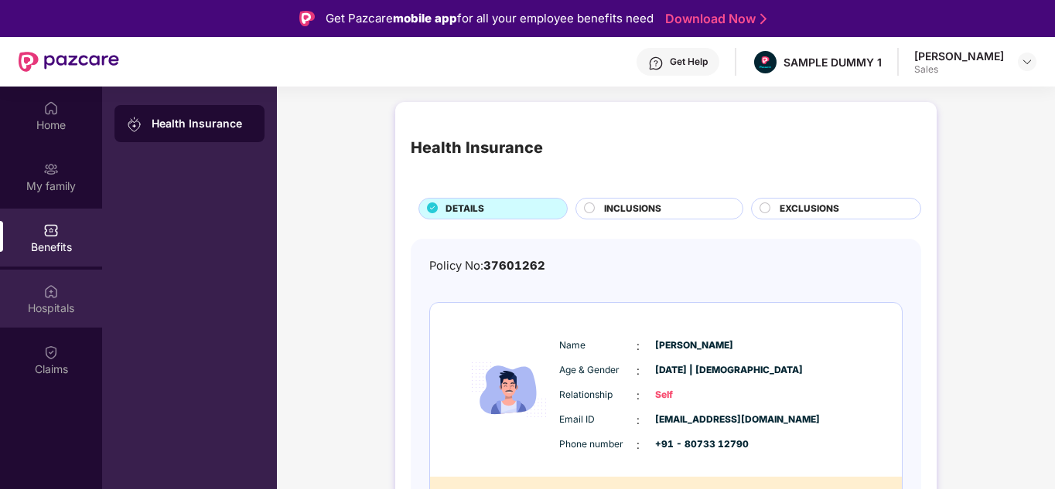
click at [65, 294] on div "Hospitals" at bounding box center [51, 299] width 102 height 58
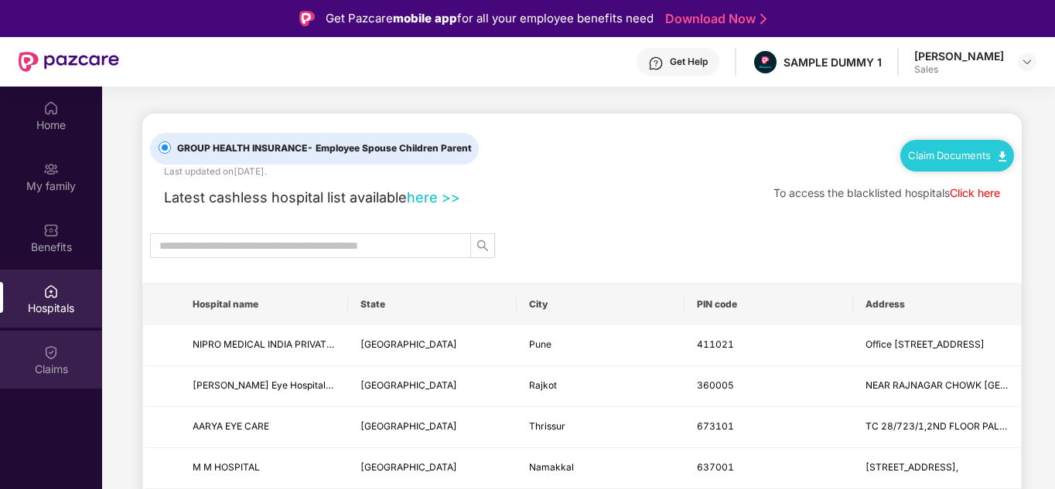
click at [63, 350] on div "Claims" at bounding box center [51, 360] width 102 height 58
